Goal: Task Accomplishment & Management: Use online tool/utility

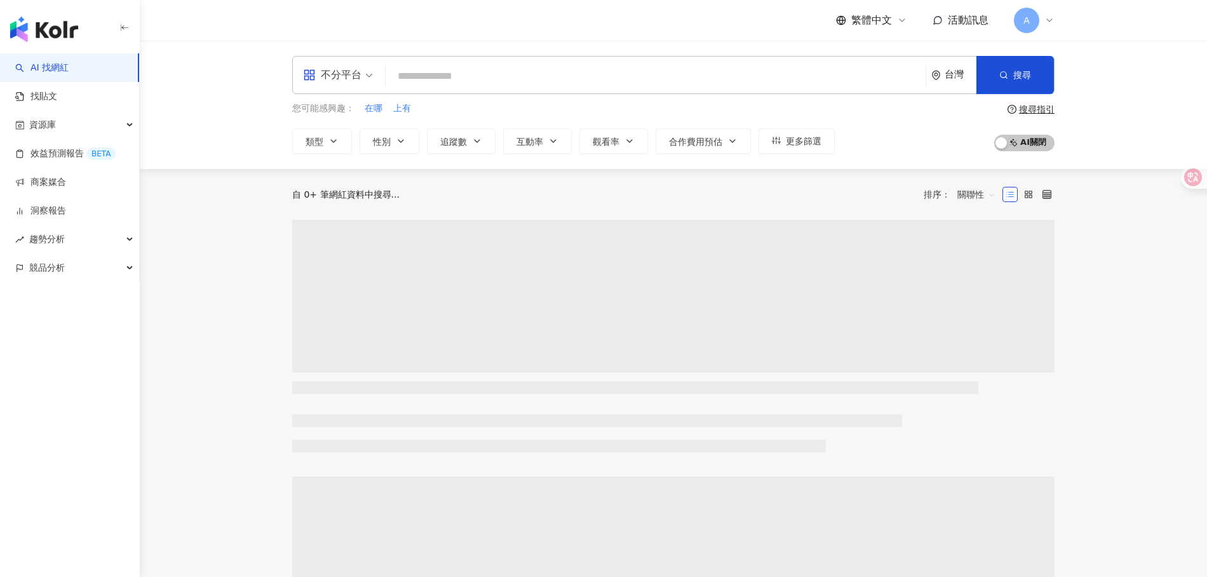
click at [976, 18] on span "活動訊息" at bounding box center [968, 20] width 41 height 12
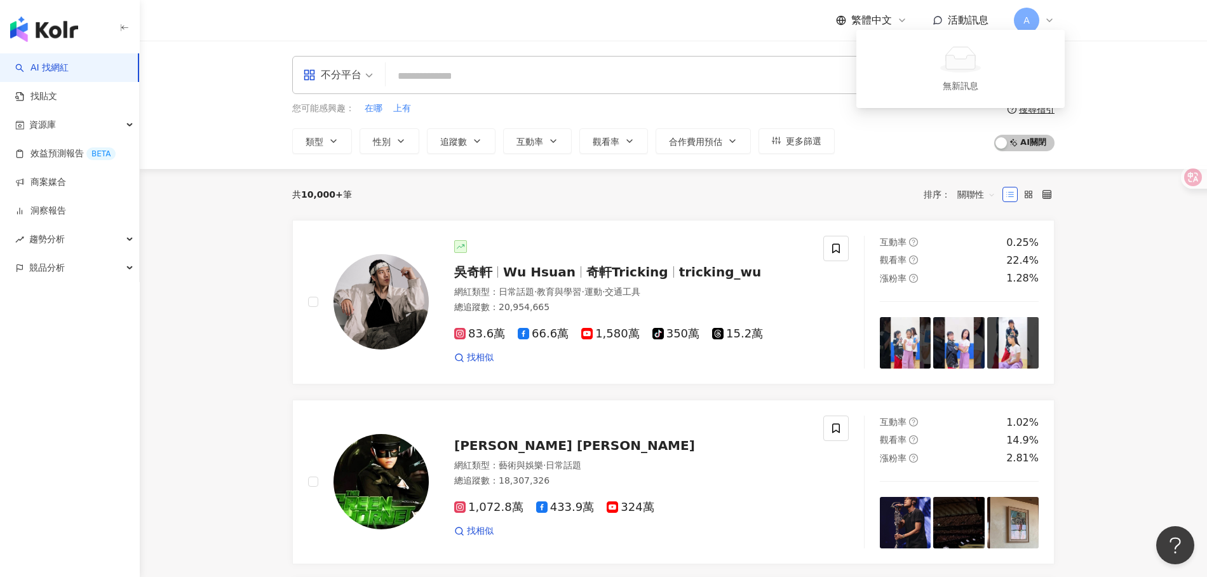
click at [976, 18] on span "活動訊息" at bounding box center [968, 20] width 41 height 12
click at [66, 189] on link "商案媒合" at bounding box center [40, 182] width 51 height 13
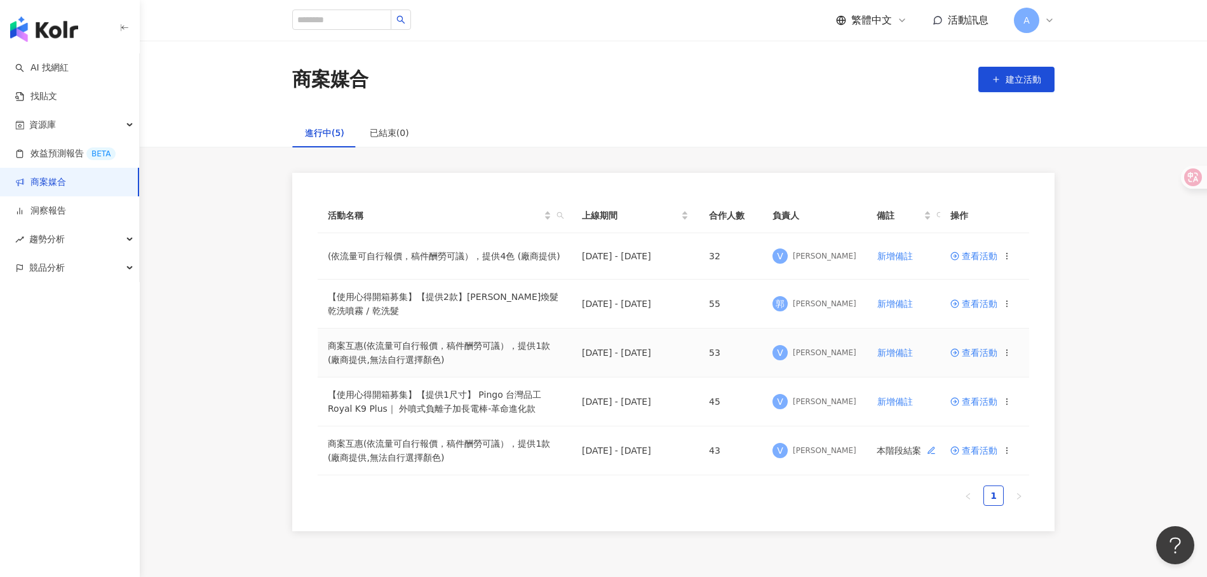
click at [981, 350] on span "查看活動" at bounding box center [973, 352] width 47 height 9
click at [974, 397] on span "查看活動" at bounding box center [973, 401] width 47 height 9
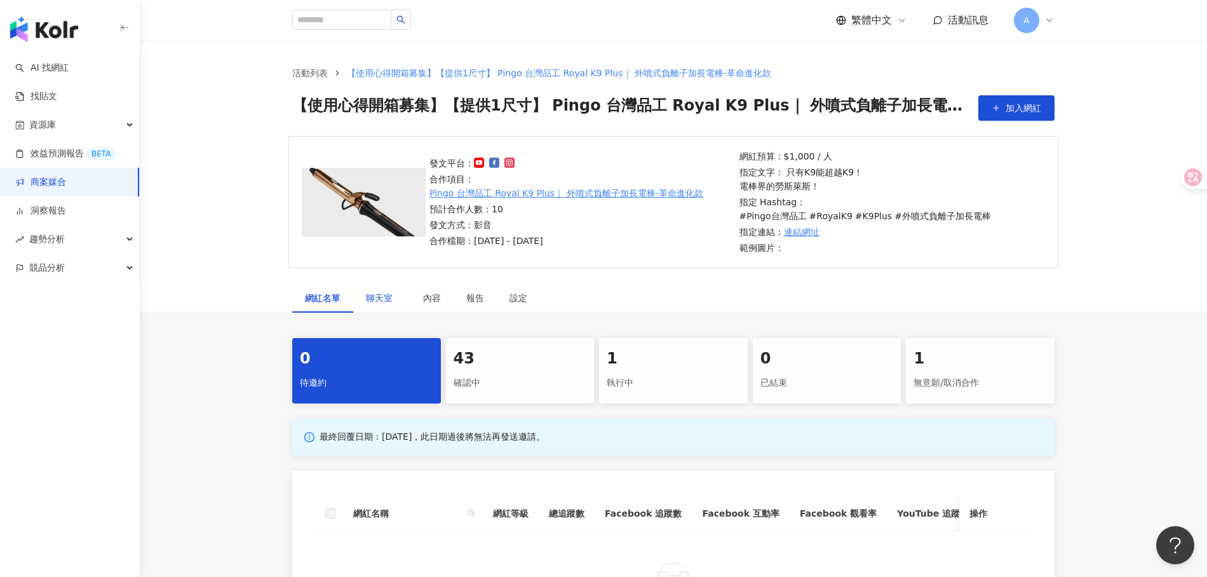
click at [372, 293] on span "聊天室" at bounding box center [382, 297] width 32 height 9
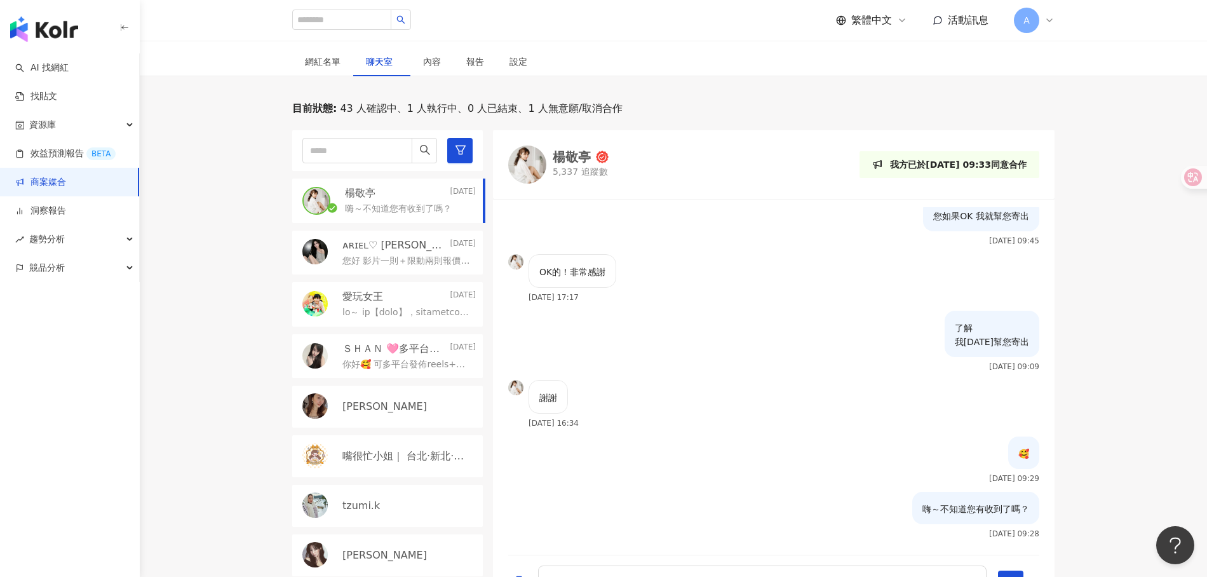
scroll to position [229, 0]
